Goal: Task Accomplishment & Management: Manage account settings

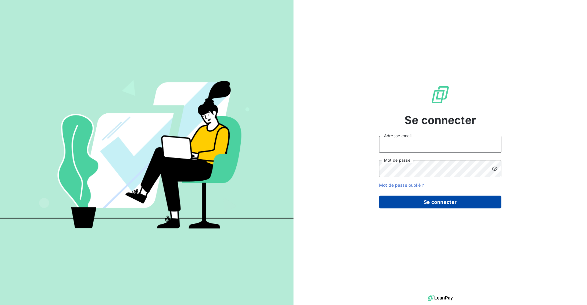
type input "[EMAIL_ADDRESS][DOMAIN_NAME]"
click at [429, 200] on button "Se connecter" at bounding box center [440, 202] width 122 height 13
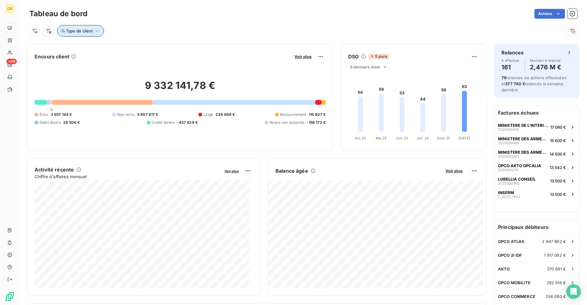
click at [87, 29] on span "Type de client" at bounding box center [79, 30] width 27 height 5
click at [222, 46] on icon at bounding box center [220, 47] width 6 height 6
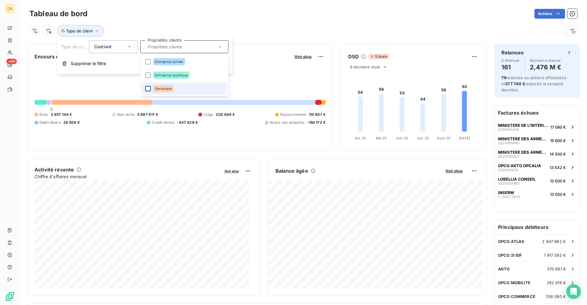
click at [147, 88] on div at bounding box center [148, 89] width 6 height 6
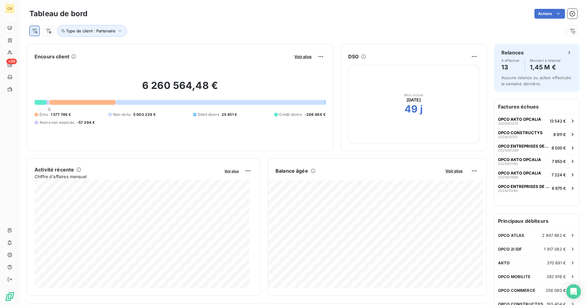
click at [36, 30] on html "CA +99 Tableau de bord Actions Type de client : Partenaire Encours client Voir …" at bounding box center [293, 152] width 587 height 305
click at [247, 31] on html "CA +99 Tableau de bord Actions Type de client : Partenaire Encours client Voir …" at bounding box center [293, 152] width 587 height 305
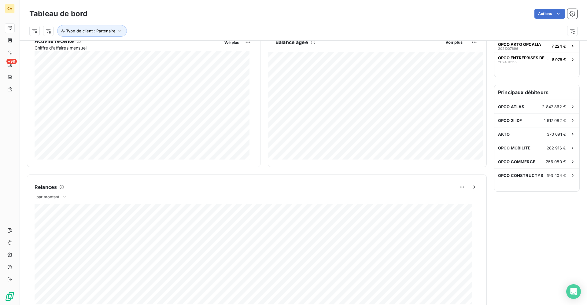
scroll to position [127, 0]
